Goal: Task Accomplishment & Management: Complete application form

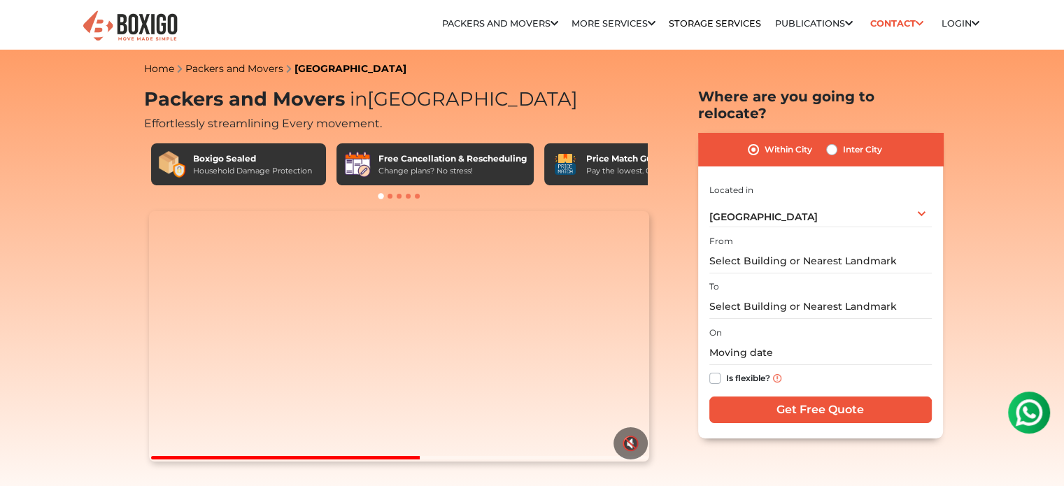
click at [843, 141] on label "Inter City" at bounding box center [862, 149] width 39 height 17
click at [831, 141] on input "Inter City" at bounding box center [831, 148] width 11 height 14
radio input "true"
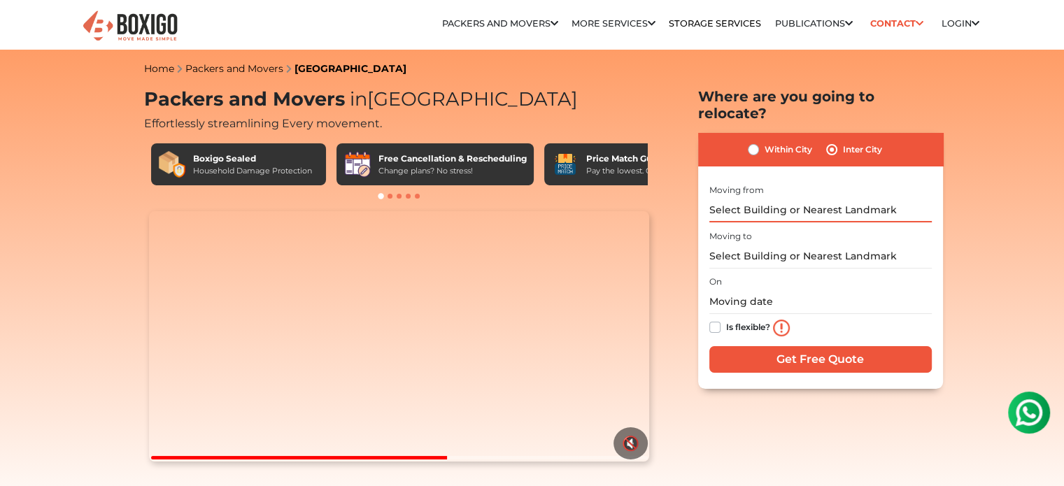
click at [793, 198] on input "text" at bounding box center [821, 210] width 223 height 24
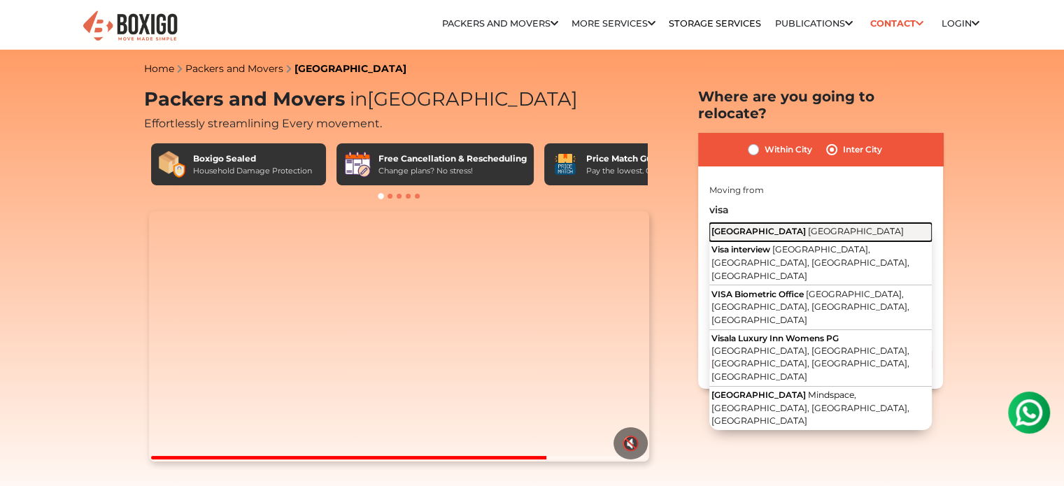
click at [766, 226] on span "[GEOGRAPHIC_DATA]" at bounding box center [759, 231] width 94 height 10
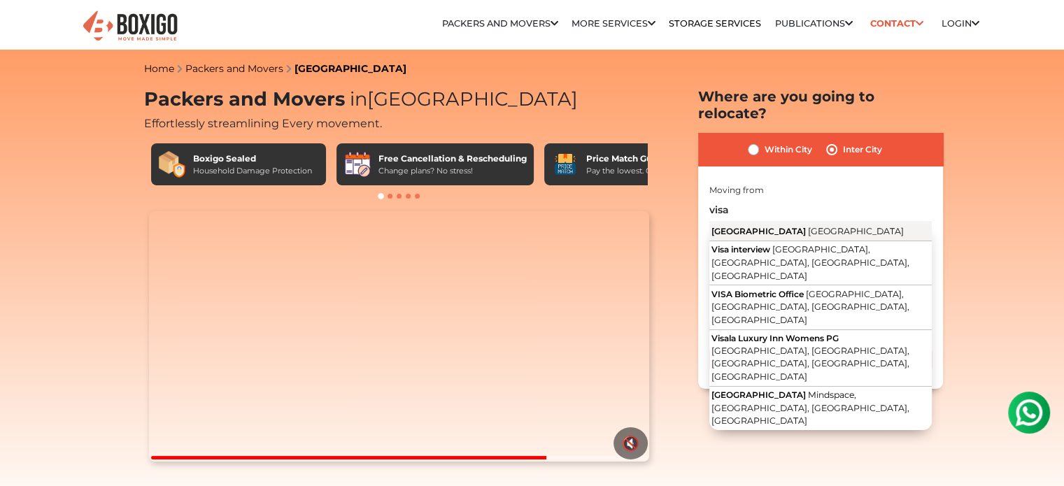
type input "[GEOGRAPHIC_DATA], [GEOGRAPHIC_DATA]"
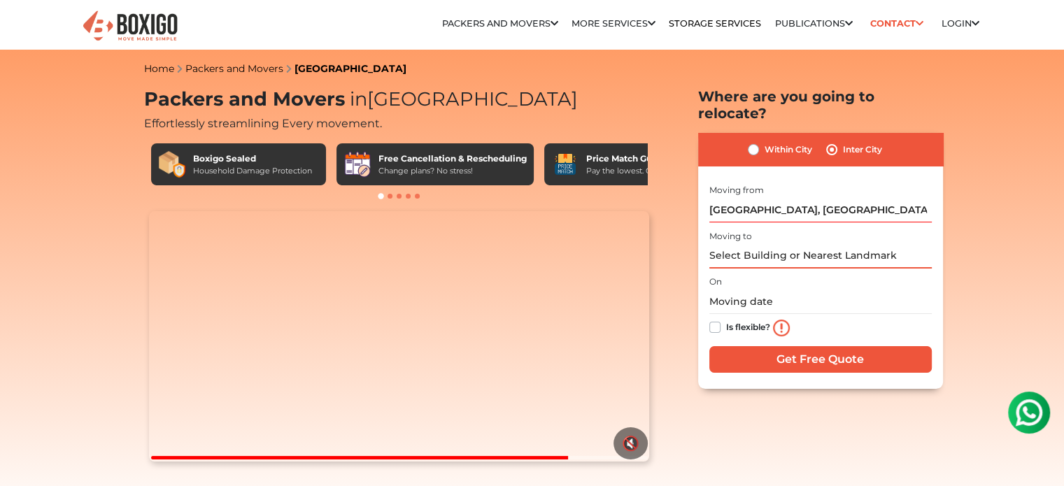
click at [748, 244] on input "text" at bounding box center [821, 256] width 223 height 24
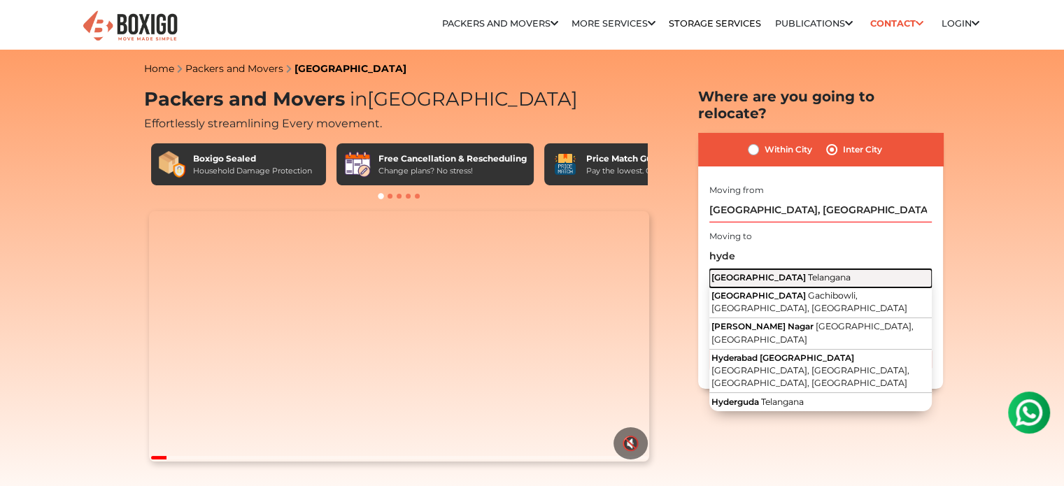
click at [745, 272] on span "[GEOGRAPHIC_DATA]" at bounding box center [759, 277] width 94 height 10
type input "[GEOGRAPHIC_DATA], [GEOGRAPHIC_DATA]"
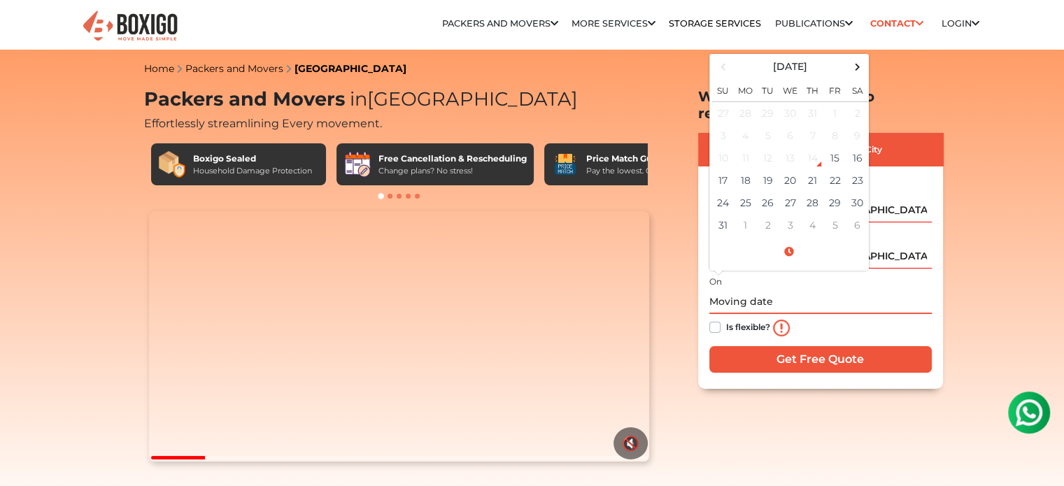
click at [750, 290] on input "text" at bounding box center [821, 302] width 223 height 24
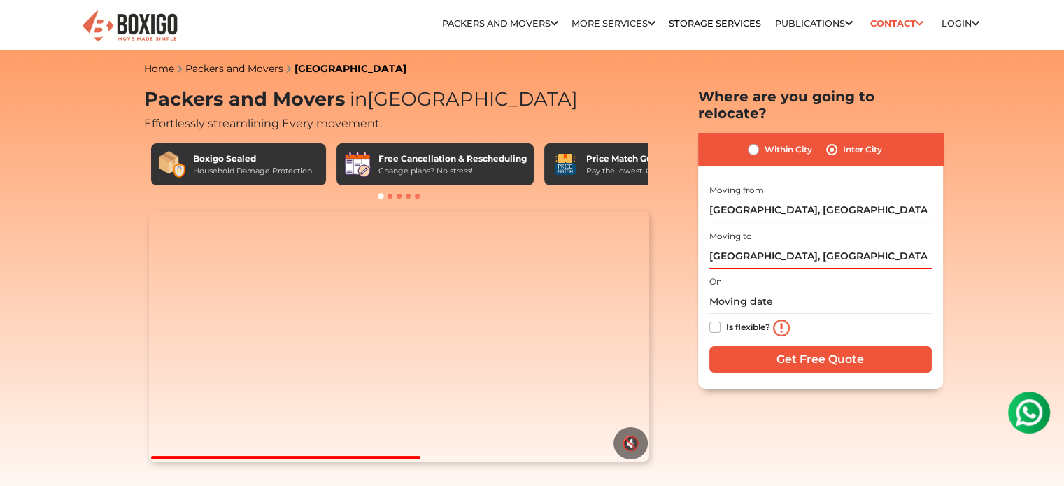
click at [726, 319] on label "Is flexible?" at bounding box center [748, 326] width 44 height 15
click at [719, 319] on input "Is flexible?" at bounding box center [715, 326] width 11 height 14
checkbox input "true"
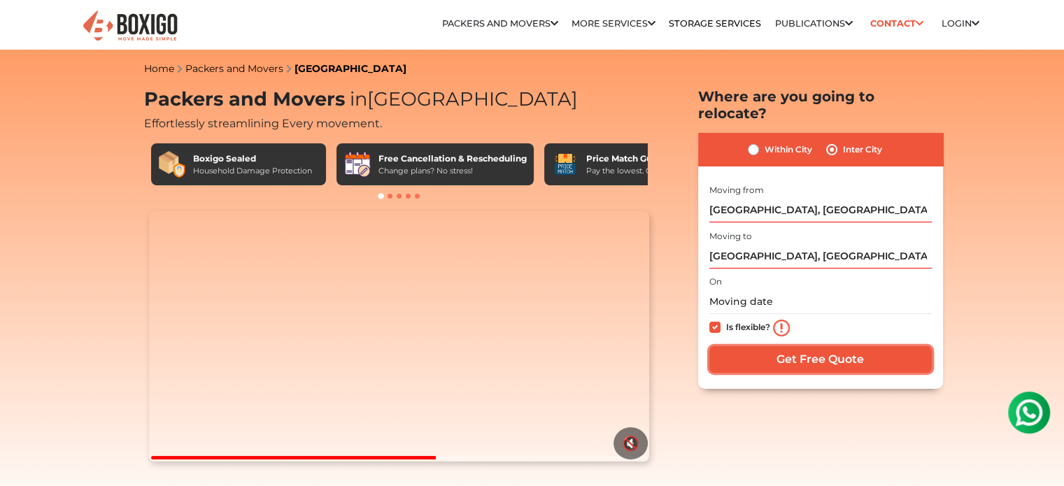
click at [792, 346] on input "Get Free Quote" at bounding box center [821, 359] width 223 height 27
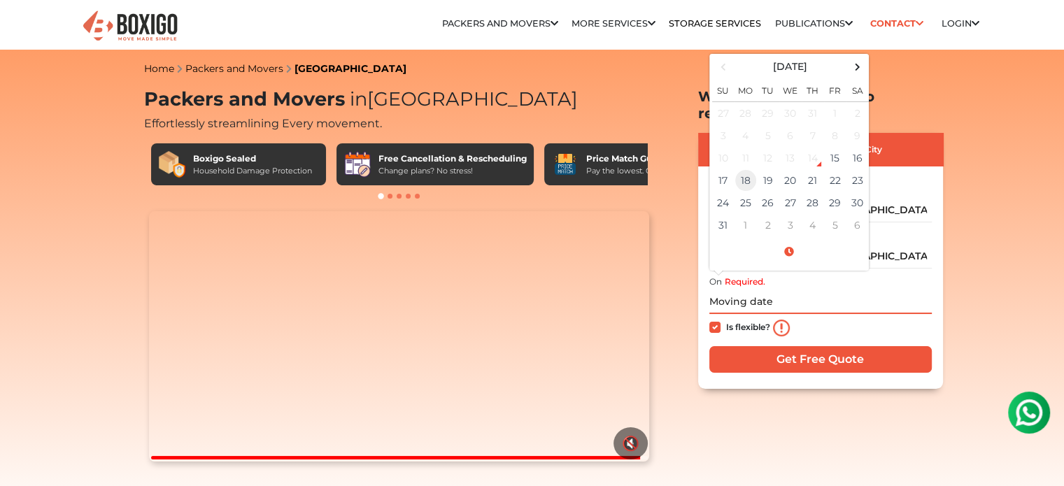
click at [753, 169] on td "18" at bounding box center [746, 180] width 22 height 22
type input "[DATE] 12:00 AM"
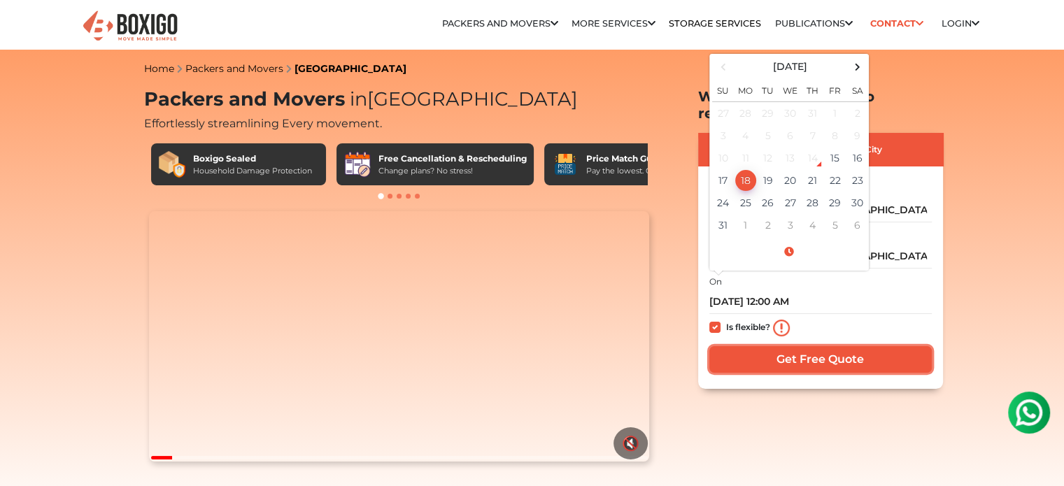
click at [802, 346] on input "Get Free Quote" at bounding box center [821, 359] width 223 height 27
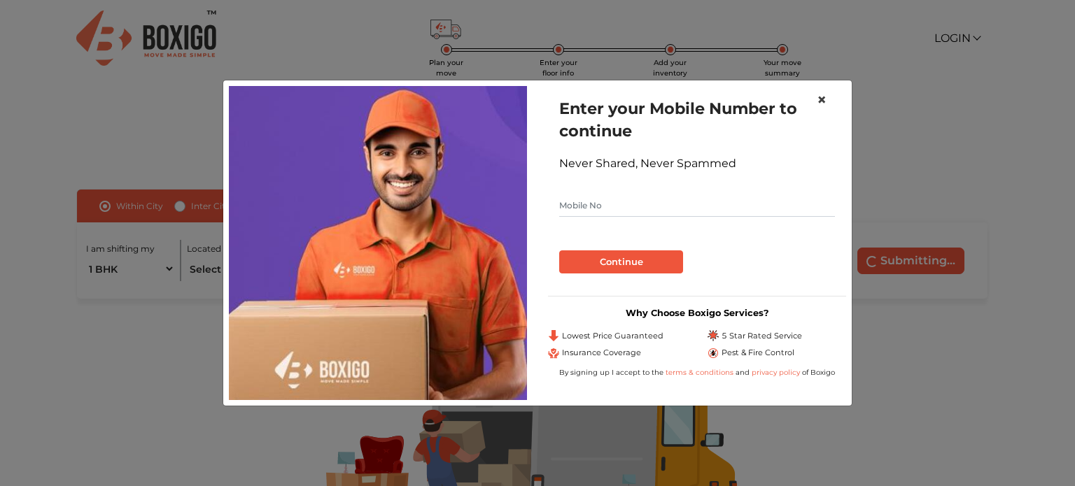
click at [814, 101] on button "×" at bounding box center [821, 99] width 32 height 39
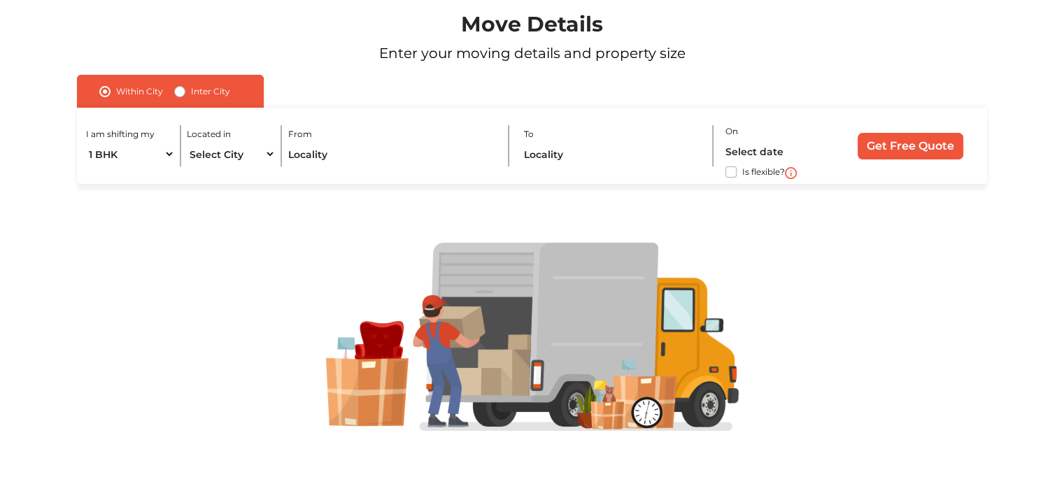
scroll to position [119, 0]
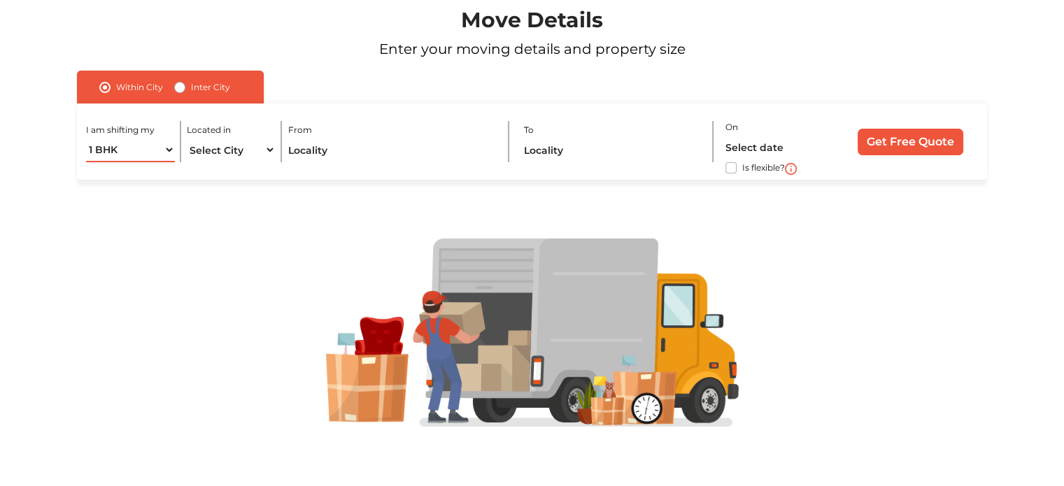
click at [136, 144] on select "1 BHK 2 BHK 3 BHK 3 + BHK FEW ITEMS" at bounding box center [130, 150] width 88 height 24
select select "FEW ITEMS"
click at [86, 138] on select "1 BHK 2 BHK 3 BHK 3 + BHK FEW ITEMS" at bounding box center [130, 150] width 88 height 24
click at [232, 148] on select "Select City Bangalore Bengaluru Bhopal Bhubaneswar Chennai Coimbatore Cuttack D…" at bounding box center [231, 150] width 88 height 24
select select "[GEOGRAPHIC_DATA]"
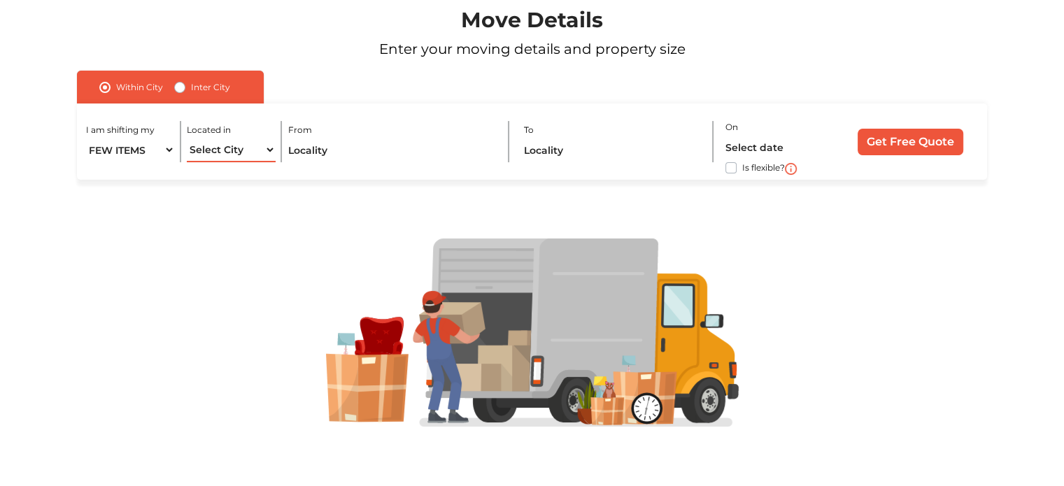
click at [187, 138] on select "Select City Bangalore Bengaluru Bhopal Bhubaneswar Chennai Coimbatore Cuttack D…" at bounding box center [231, 150] width 88 height 24
click at [336, 156] on input "text" at bounding box center [392, 150] width 209 height 24
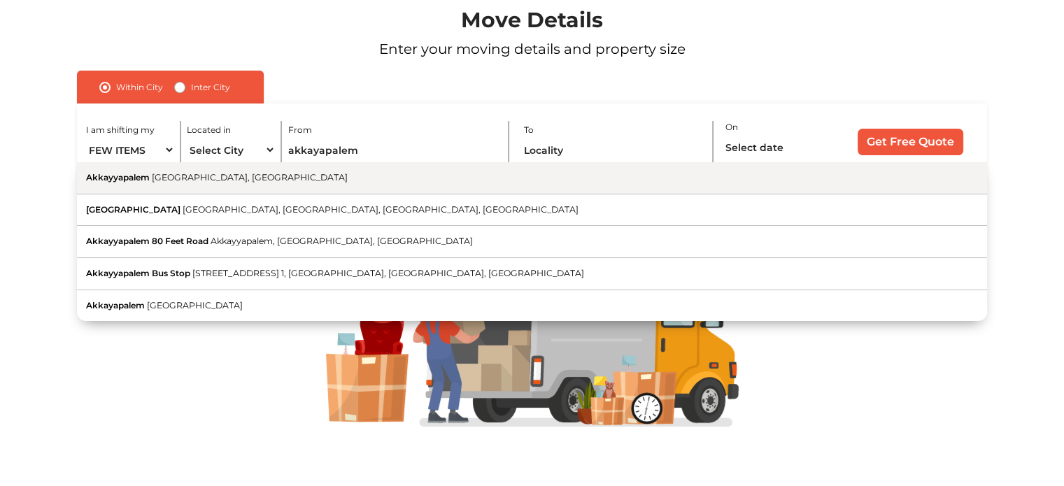
click at [180, 181] on span "[GEOGRAPHIC_DATA], [GEOGRAPHIC_DATA]" at bounding box center [250, 177] width 196 height 10
type input "Akkayyapalem, Visakhapatnam, Andhra Pradesh"
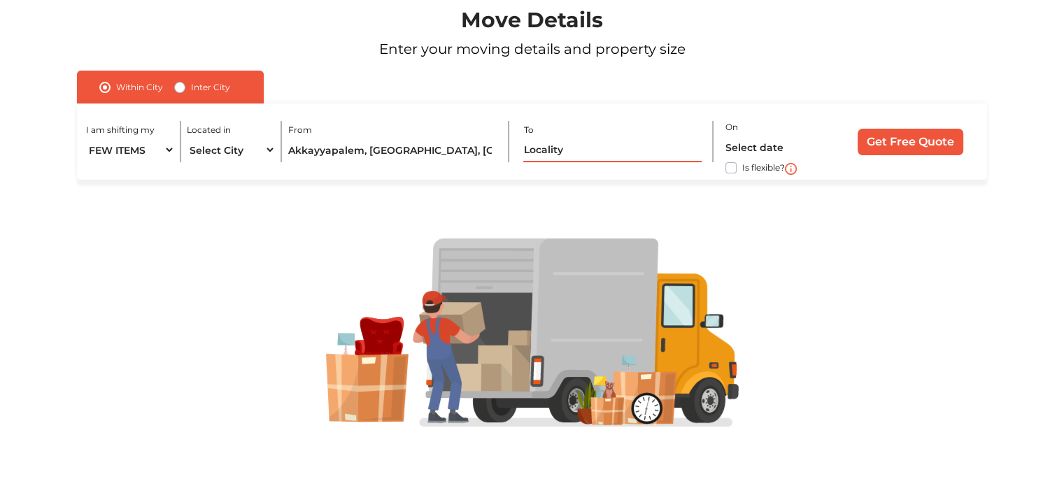
click at [571, 139] on input "text" at bounding box center [612, 150] width 178 height 24
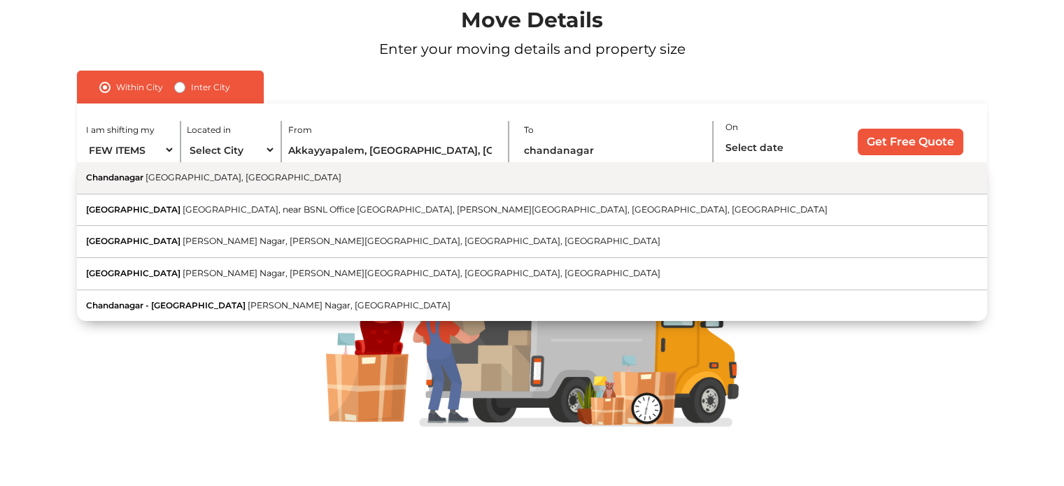
click at [239, 181] on span "[GEOGRAPHIC_DATA], [GEOGRAPHIC_DATA]" at bounding box center [244, 177] width 196 height 10
type input "Chandanagar, Hyderabad, Telangana"
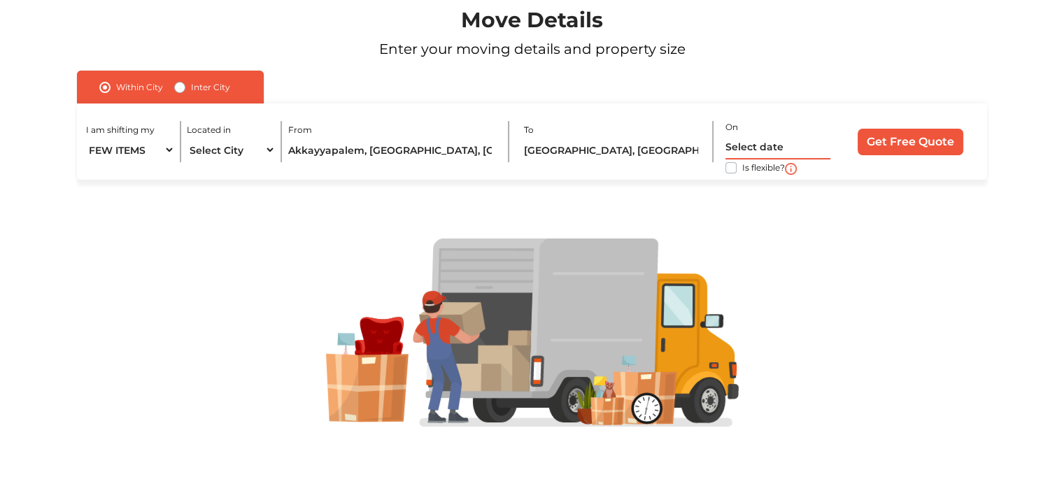
click at [752, 139] on input "text" at bounding box center [778, 147] width 105 height 24
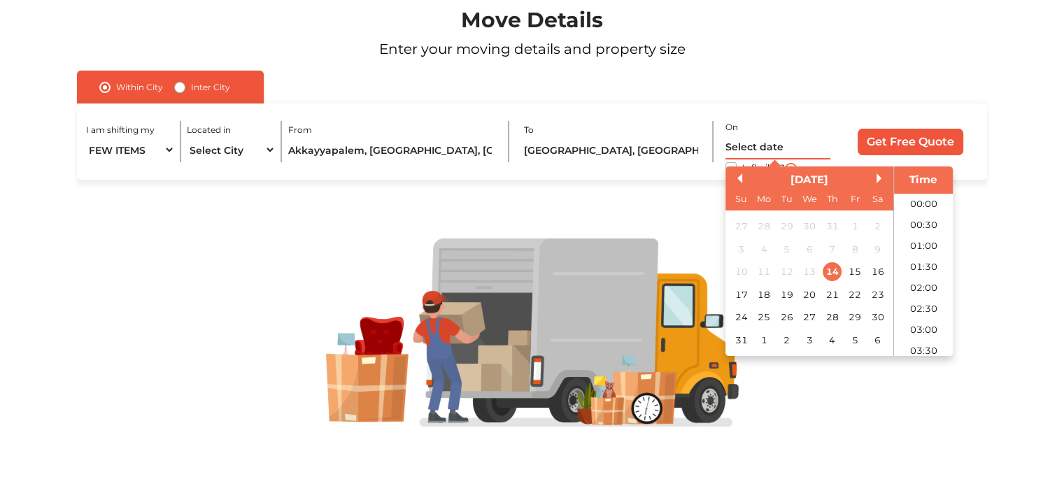
scroll to position [845, 0]
click at [768, 296] on div "18" at bounding box center [764, 294] width 19 height 19
click at [917, 337] on li "10:00" at bounding box center [923, 338] width 59 height 21
type input "18/08/2025 10:00 AM"
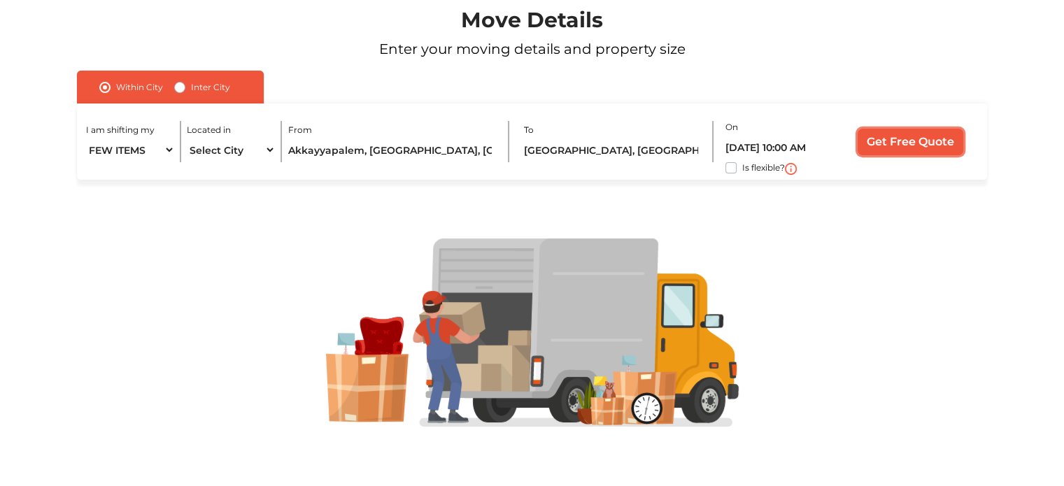
click at [914, 148] on input "Get Free Quote" at bounding box center [911, 142] width 106 height 27
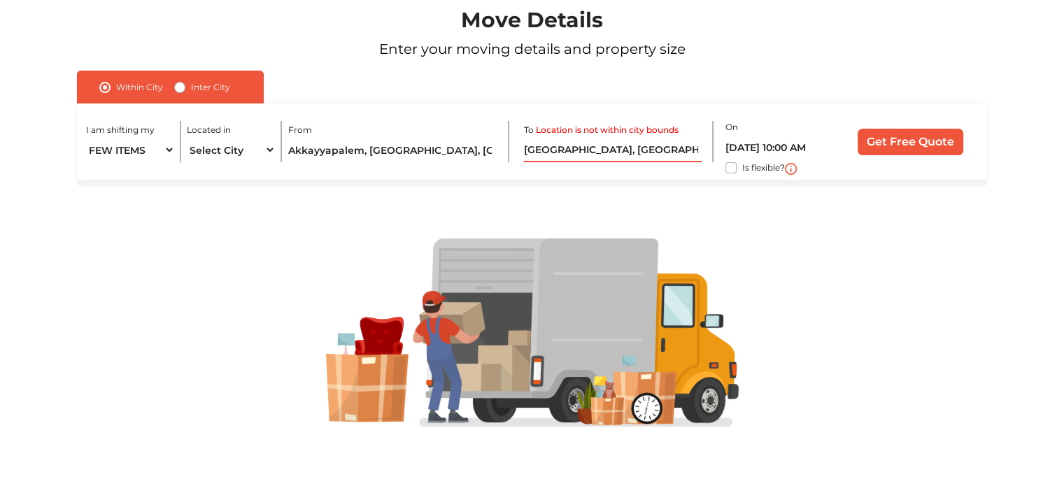
click at [584, 158] on input "Chandanagar, Hyderabad, Telangana" at bounding box center [612, 150] width 178 height 24
click at [628, 155] on input "Chandanagar, Hyderabad, Telangana" at bounding box center [612, 150] width 178 height 24
click at [685, 146] on input "Chandanagar, Hyderabad, Telangana" at bounding box center [612, 150] width 178 height 24
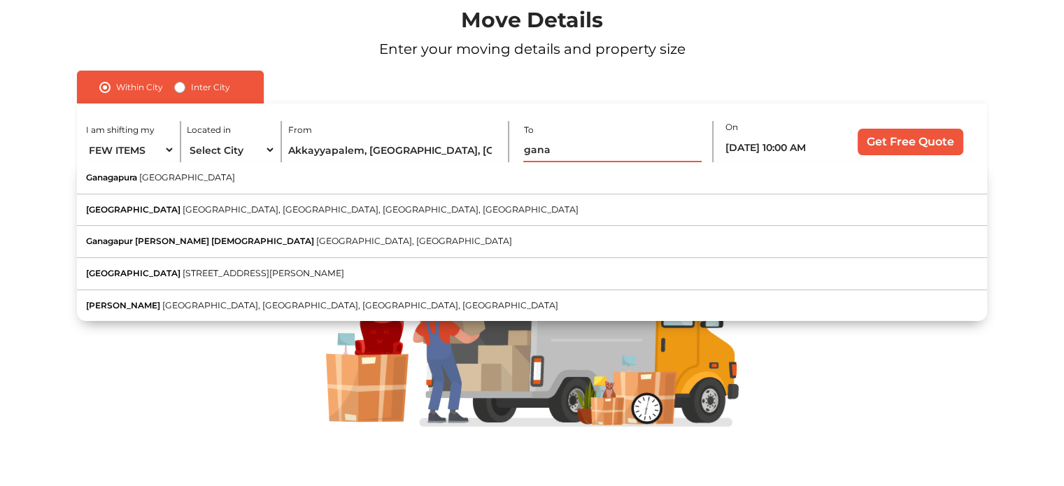
click at [556, 144] on input "gana" at bounding box center [612, 150] width 178 height 24
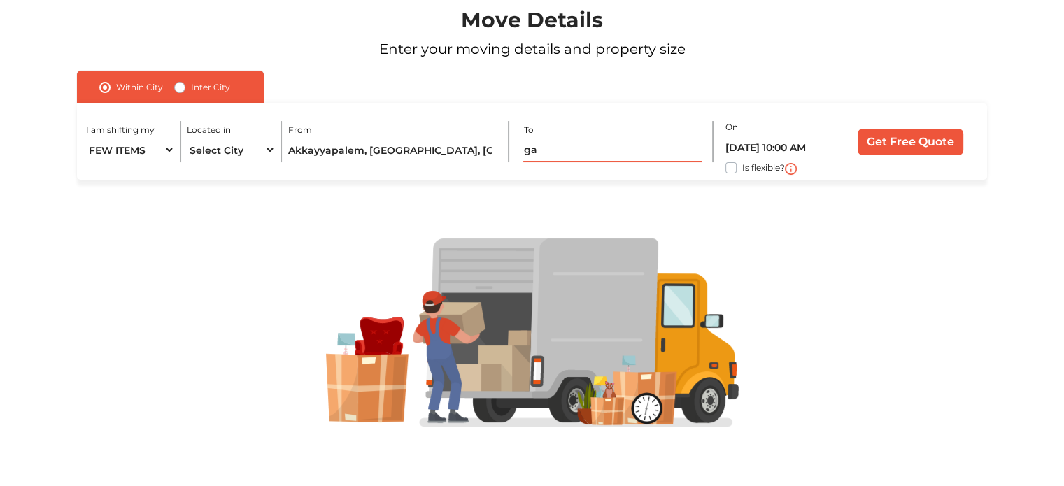
type input "g"
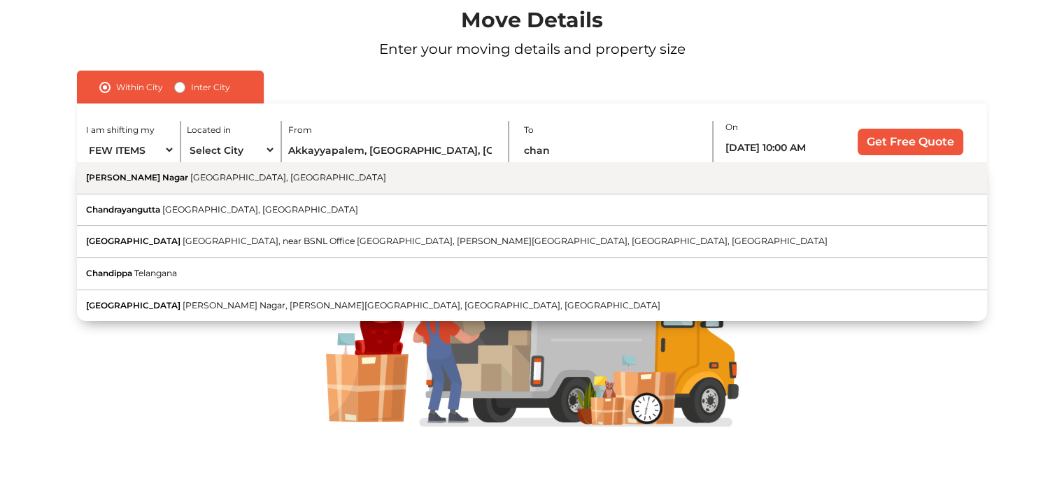
click at [179, 186] on button "Chanda Nagar Hyderabad, Telangana" at bounding box center [532, 178] width 910 height 32
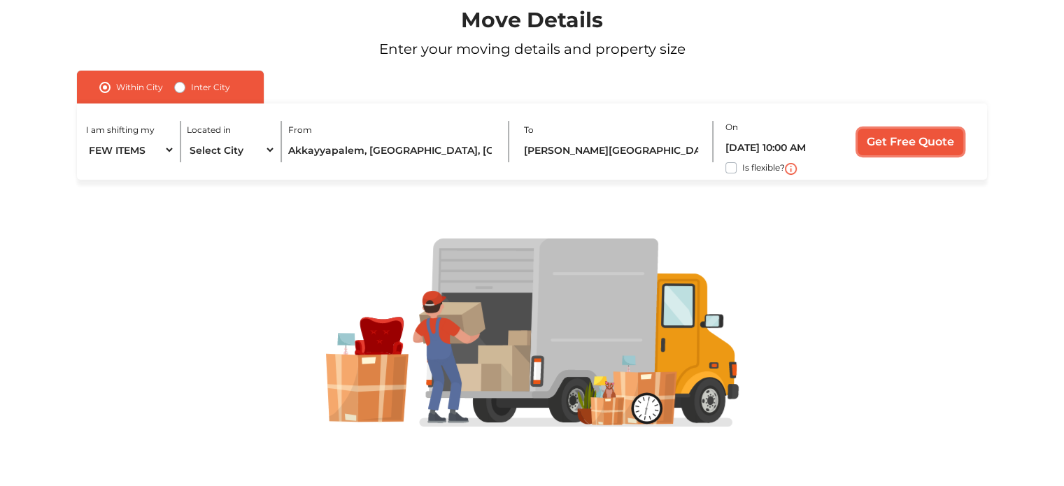
click at [932, 148] on input "Get Free Quote" at bounding box center [911, 142] width 106 height 27
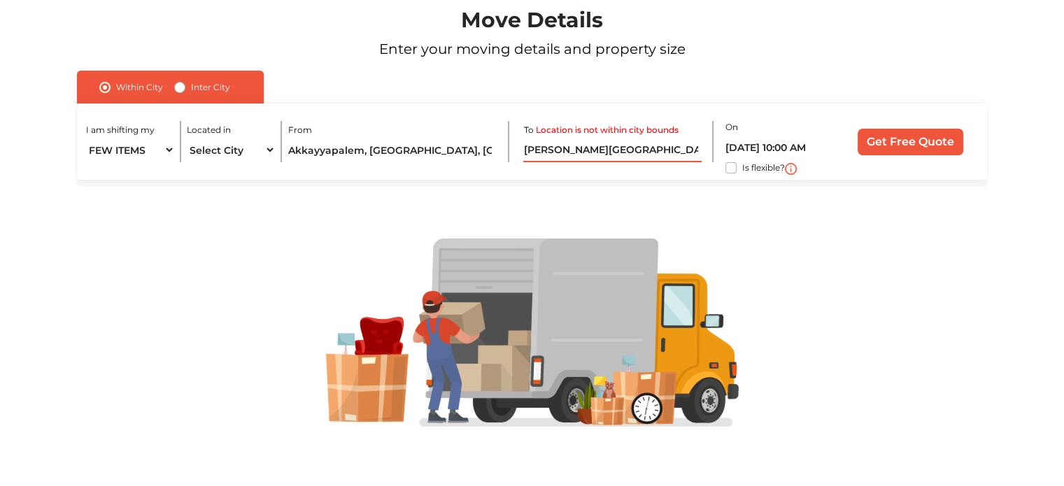
click at [666, 158] on input "Chanda Nagar, Hyderabad, Telangana" at bounding box center [612, 150] width 178 height 24
click at [689, 155] on input "Chanda Nagar, Hyderabad, Telangana" at bounding box center [612, 150] width 178 height 24
type input "C"
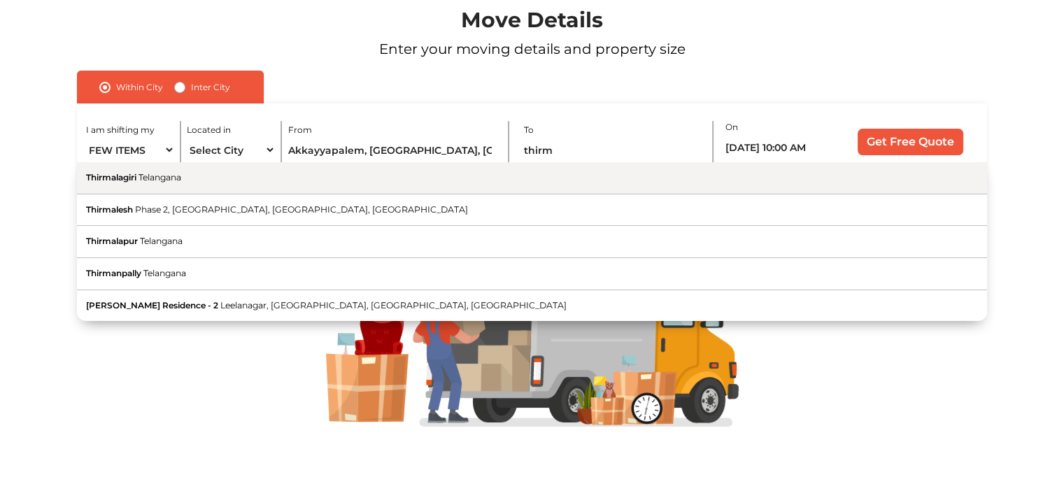
click at [132, 173] on span "Thirmalagiri" at bounding box center [111, 177] width 50 height 10
type input "Thirmalagiri, Telangana"
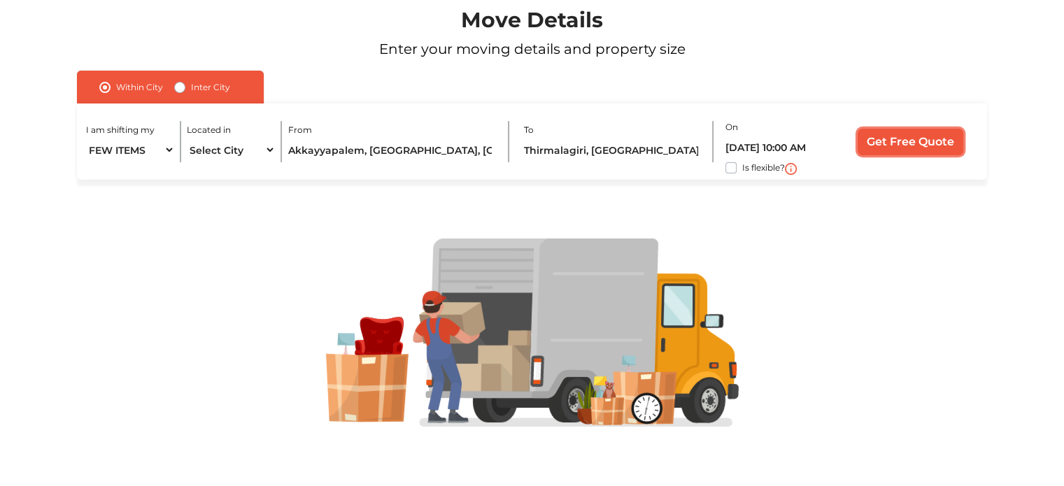
click at [889, 145] on input "Get Free Quote" at bounding box center [911, 142] width 106 height 27
